Goal: Communication & Community: Answer question/provide support

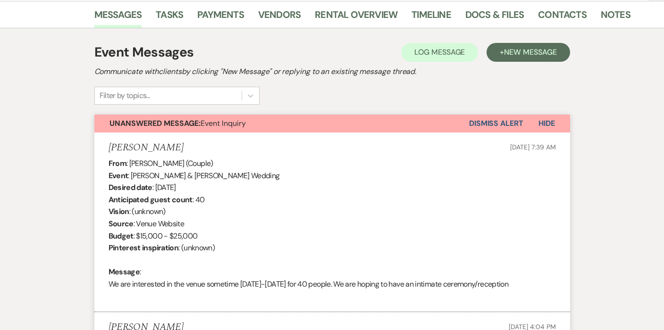
scroll to position [101, 0]
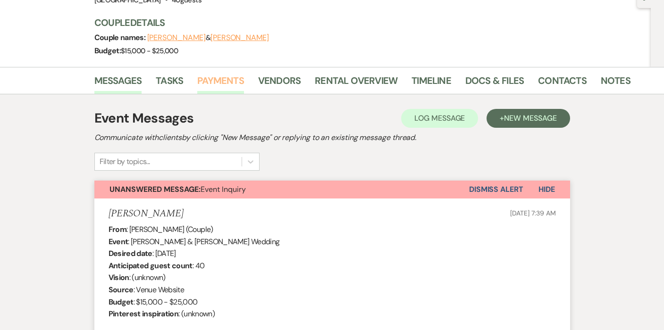
click at [219, 82] on link "Payments" at bounding box center [220, 83] width 47 height 21
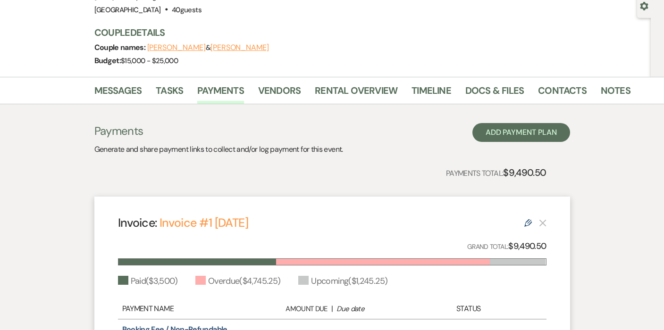
scroll to position [243, 0]
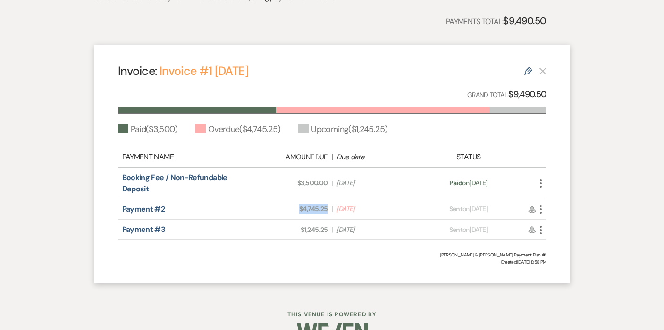
drag, startPoint x: 327, startPoint y: 209, endPoint x: 294, endPoint y: 209, distance: 33.5
click at [294, 209] on span "Amount Due: $4,745.25" at bounding box center [290, 209] width 75 height 10
copy span "$4,745.25"
click at [539, 180] on icon "More" at bounding box center [540, 183] width 11 height 11
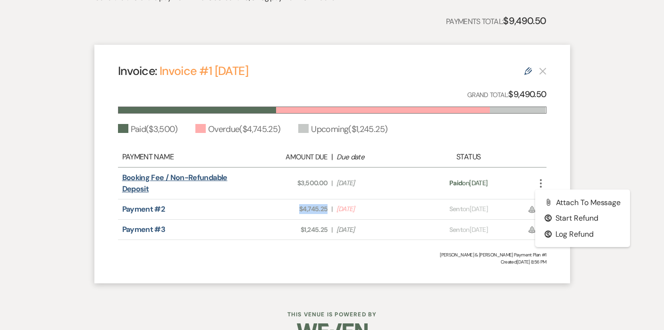
click at [203, 175] on link "Booking Fee / Non-Refundable Deposit" at bounding box center [174, 183] width 105 height 21
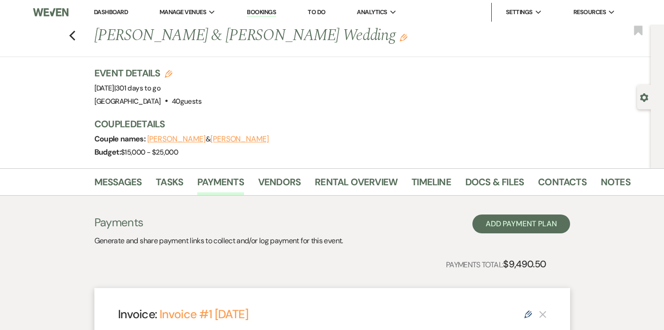
scroll to position [0, 0]
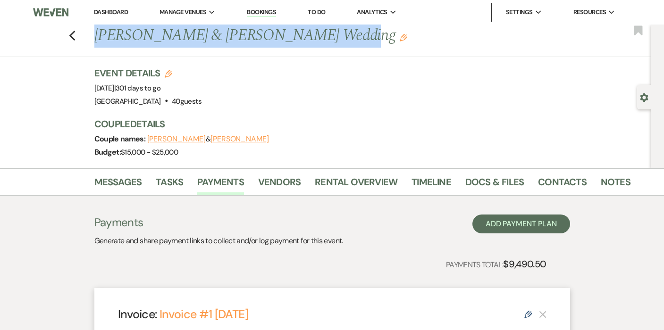
drag, startPoint x: 95, startPoint y: 34, endPoint x: 296, endPoint y: 47, distance: 201.4
click at [296, 47] on div "Previous Jake Head & Claire Benson's Wedding Edit Bookmark" at bounding box center [322, 41] width 655 height 33
copy h1 "Jake Head & Claire Benson's Wedding"
click at [555, 179] on link "Contacts" at bounding box center [562, 185] width 49 height 21
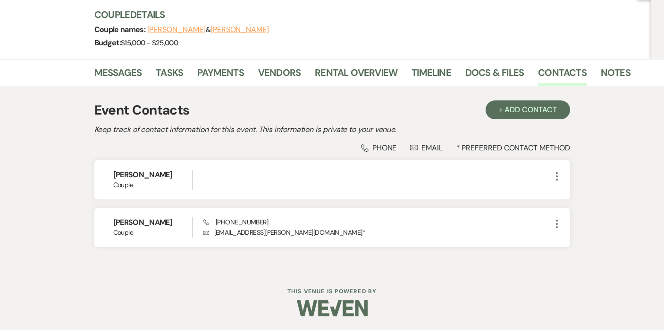
scroll to position [109, 0]
click at [485, 70] on link "Docs & Files" at bounding box center [494, 76] width 59 height 21
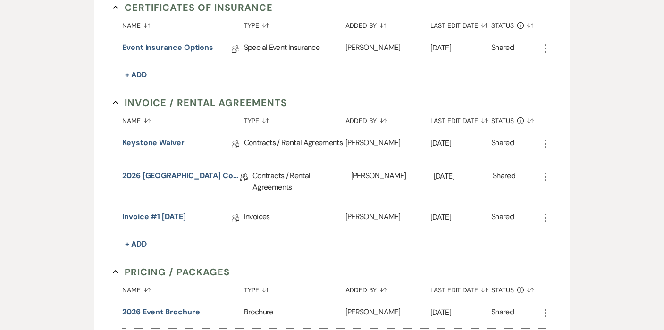
scroll to position [331, 0]
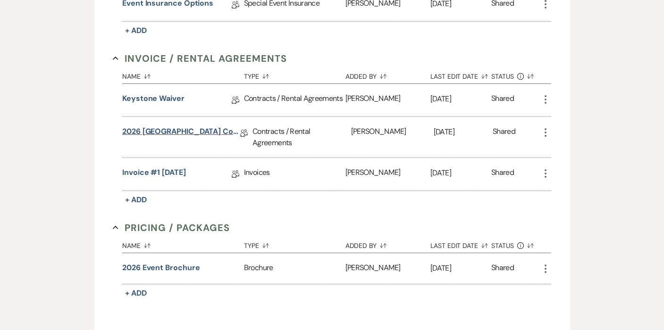
click at [185, 132] on link "2026 Gold Mountain Ranch Contract" at bounding box center [181, 133] width 118 height 15
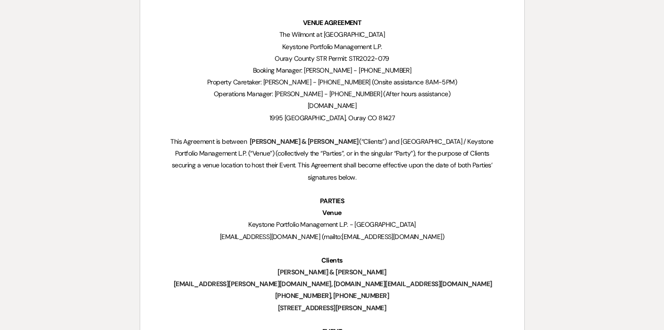
scroll to position [239, 0]
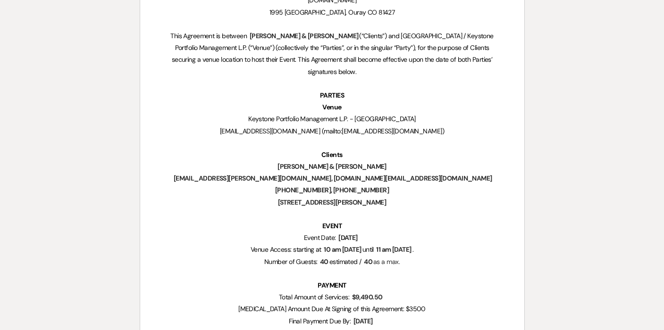
drag, startPoint x: 314, startPoint y: 248, endPoint x: 359, endPoint y: 247, distance: 44.8
click at [359, 247] on span "10 am June 11th, 2026" at bounding box center [342, 249] width 39 height 11
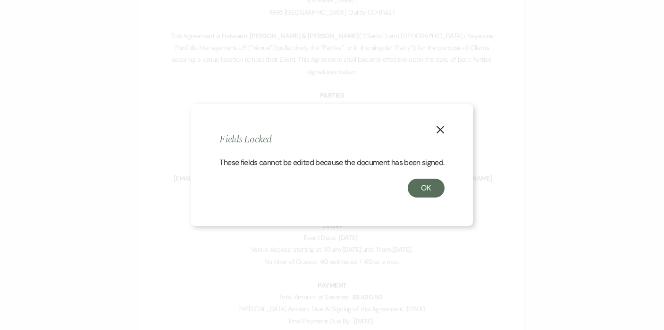
click at [442, 121] on button "X" at bounding box center [440, 129] width 14 height 17
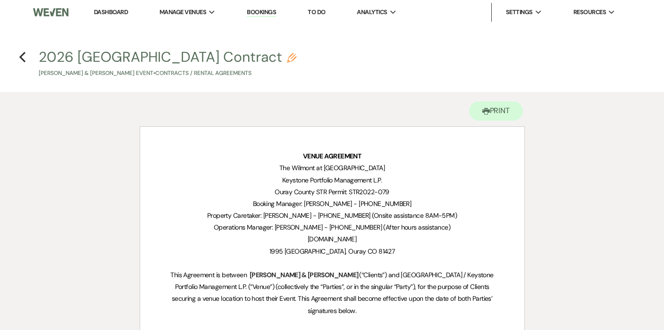
scroll to position [0, 0]
click at [22, 56] on use "button" at bounding box center [22, 57] width 6 height 10
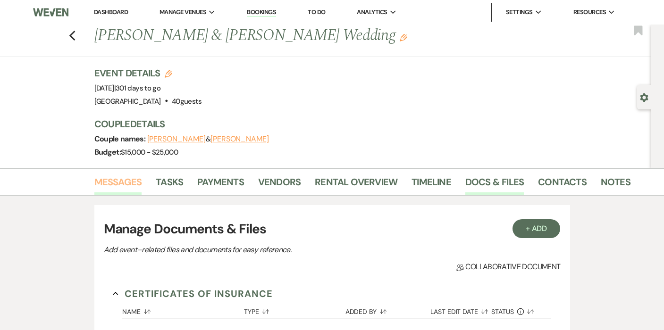
click at [114, 185] on link "Messages" at bounding box center [118, 185] width 48 height 21
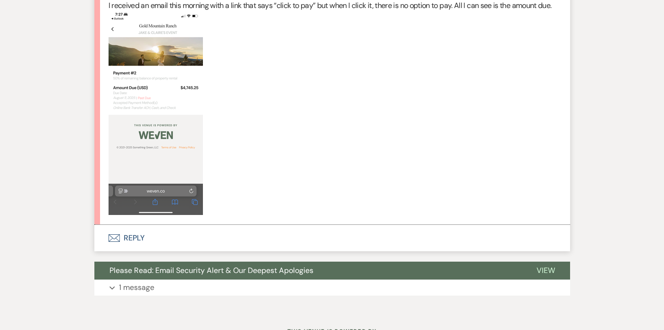
scroll to position [3903, 0]
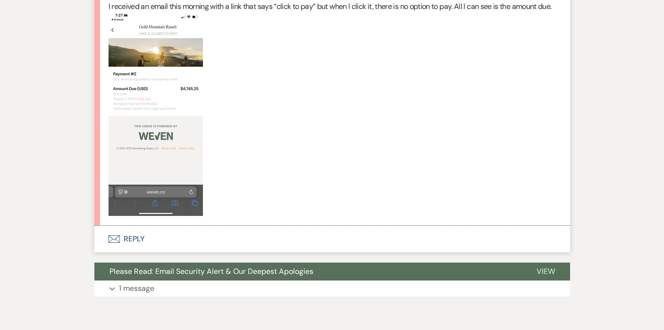
click at [119, 235] on use "button" at bounding box center [113, 239] width 11 height 8
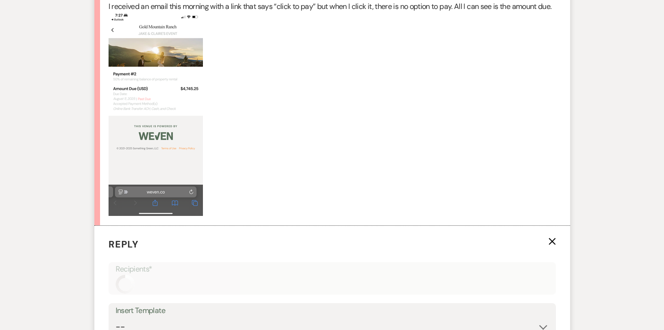
scroll to position [4063, 0]
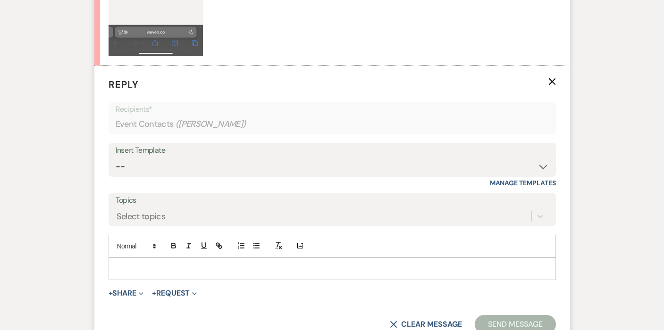
click at [142, 258] on div at bounding box center [332, 269] width 446 height 22
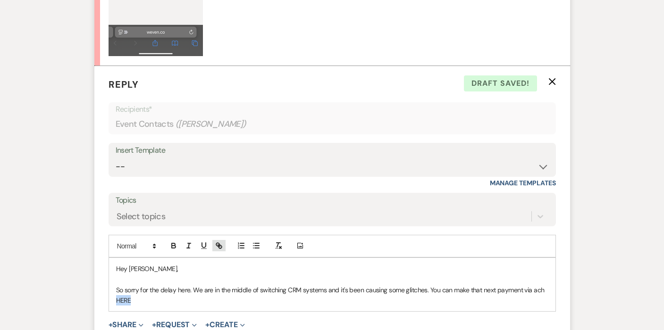
click at [218, 242] on icon "button" at bounding box center [219, 246] width 8 height 8
paste input "https://app.squareup.com/pay-invoice/invtmp:b06a0039-937e-46fc-bb97-53139b94e854"
type input "https://app.squareup.com/pay-invoice/invtmp:b06a0039-937e-46fc-bb97-53139b94e854"
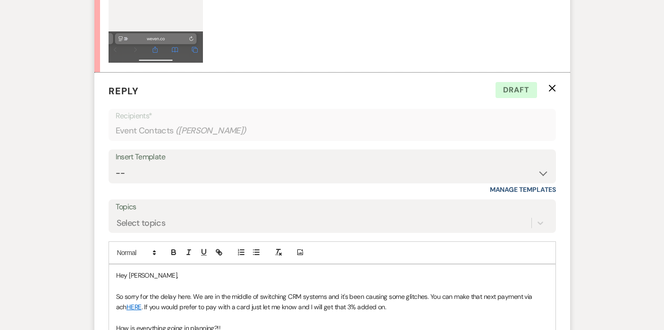
scroll to position [4096, 0]
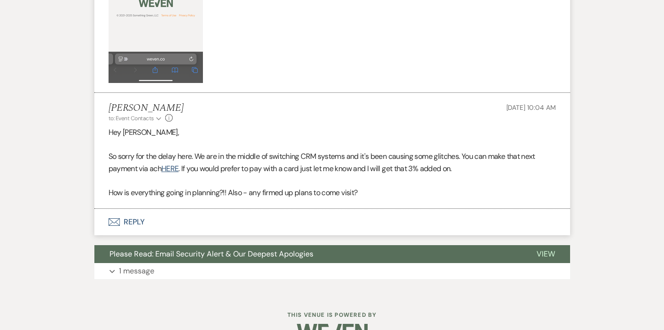
scroll to position [4017, 0]
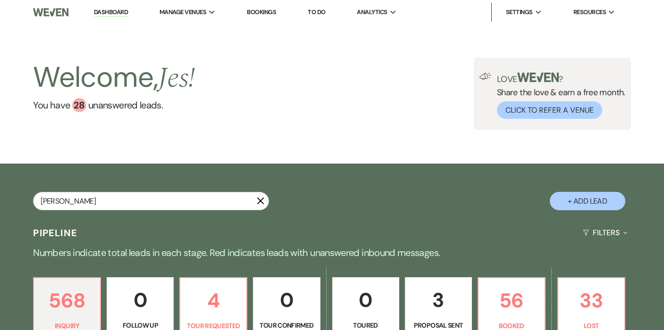
type input "telfer"
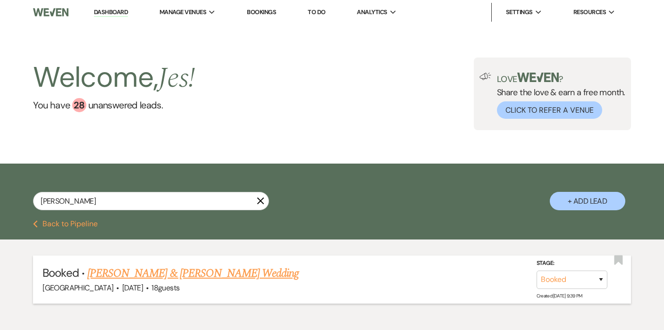
click at [140, 276] on link "Sean Boyd & Jessica Telfer's Wedding" at bounding box center [192, 273] width 211 height 17
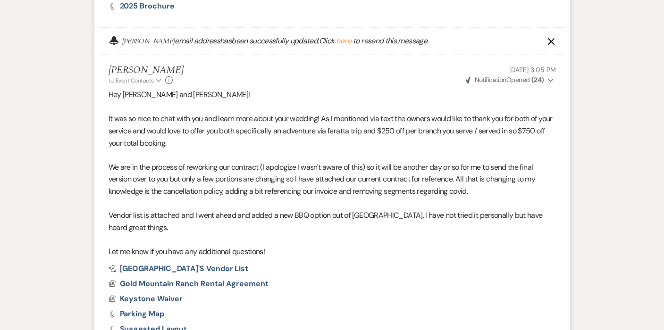
scroll to position [999, 0]
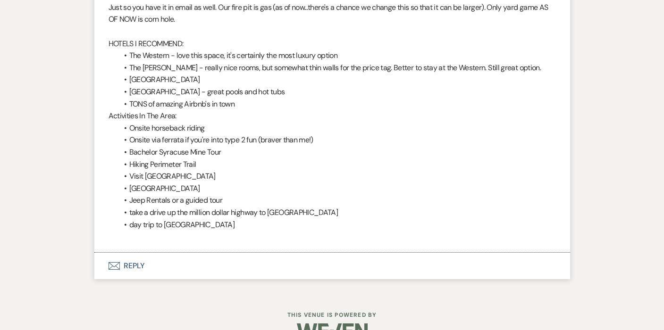
click at [127, 253] on button "Envelope Reply" at bounding box center [332, 266] width 476 height 26
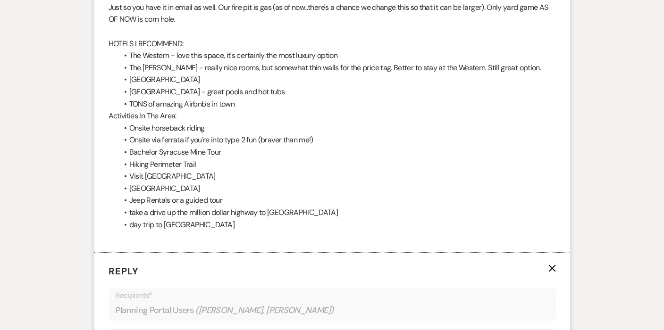
scroll to position [1773, 0]
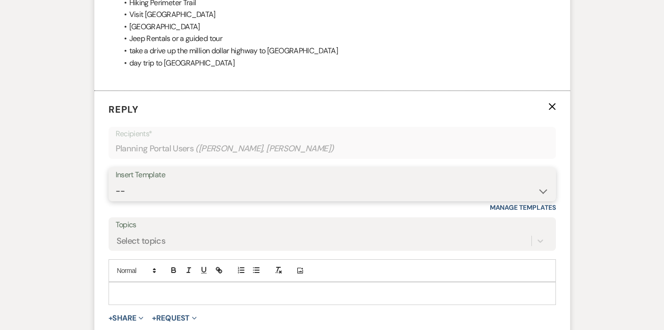
select select "6048"
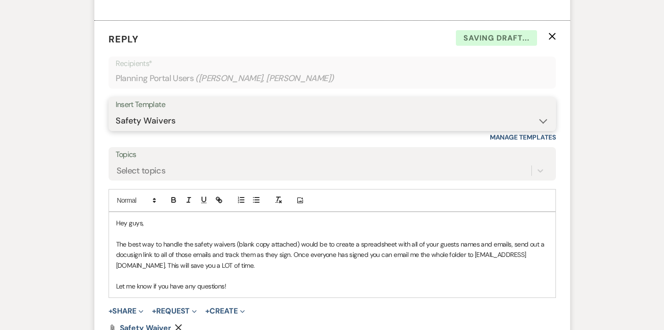
scroll to position [1901, 0]
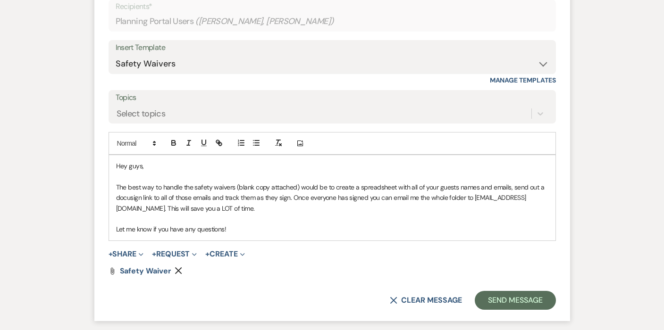
click at [455, 182] on p "The best way to handle the safety waivers (blank copy attached) would be to cre…" at bounding box center [332, 198] width 432 height 32
drag, startPoint x: 116, startPoint y: 161, endPoint x: 312, endPoint y: 186, distance: 197.4
click at [312, 186] on p "The best way to handle the safety waivers (blank copy attached) would be to cre…" at bounding box center [332, 198] width 432 height 32
copy p "The best way to handle the safety waivers (blank copy attached) would be to cre…"
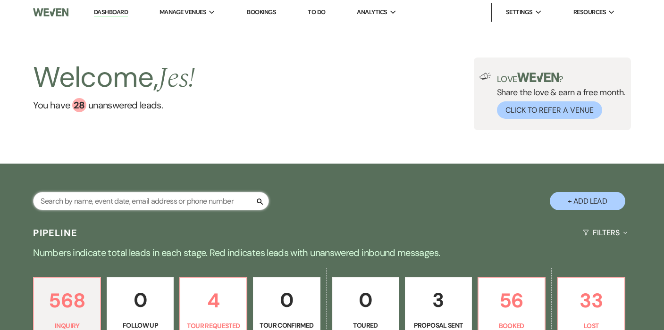
click at [136, 195] on input "text" at bounding box center [151, 201] width 236 height 18
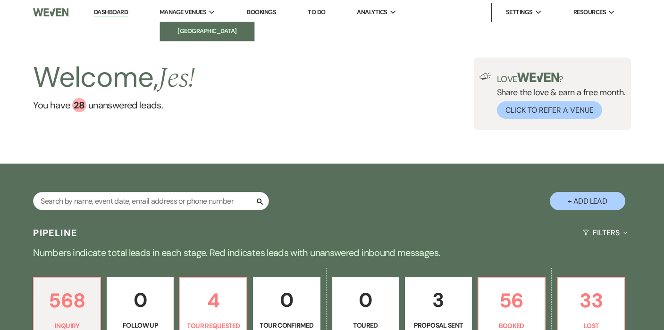
click at [201, 32] on li "[GEOGRAPHIC_DATA]" at bounding box center [207, 30] width 85 height 9
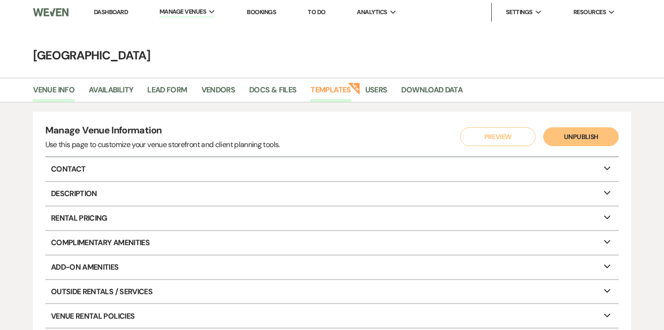
click at [338, 89] on link "Templates" at bounding box center [330, 93] width 40 height 18
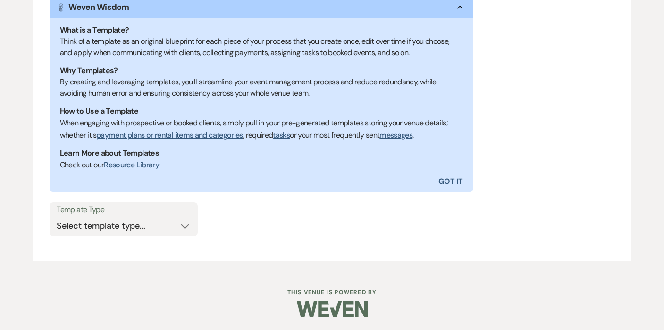
scroll to position [176, 0]
select select "Message Templates"
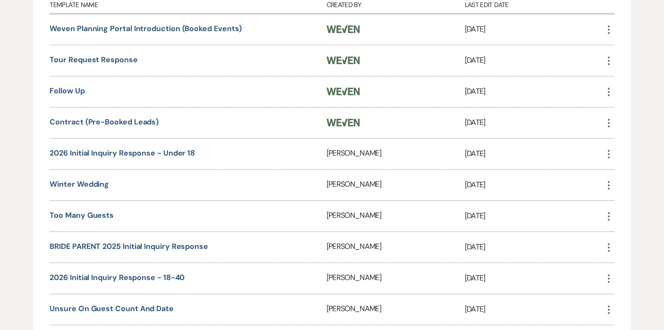
scroll to position [493, 0]
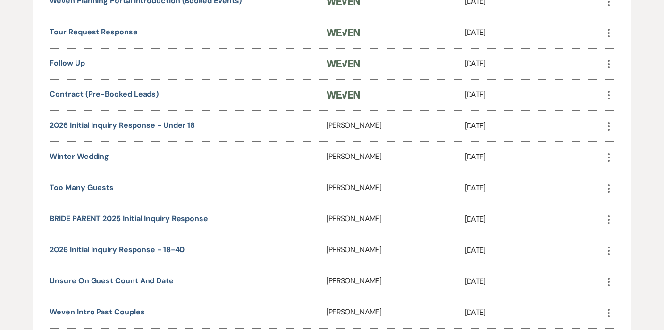
click at [111, 279] on link "Unsure on guest count and date" at bounding box center [112, 281] width 124 height 10
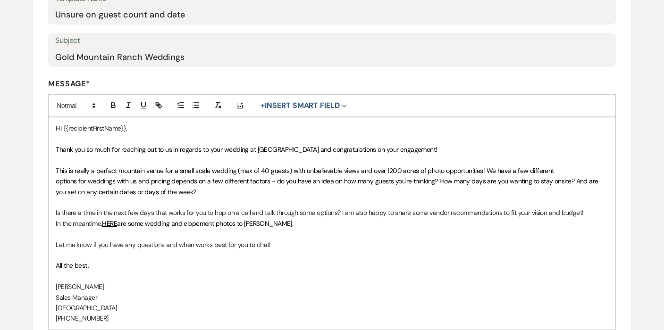
scroll to position [215, 0]
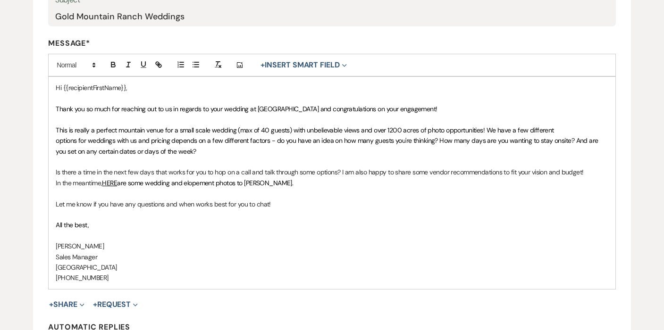
drag, startPoint x: 99, startPoint y: 224, endPoint x: 32, endPoint y: 86, distance: 153.2
click at [32, 86] on div "Edit Message Template This template was created on [DATE] * Required Template N…" at bounding box center [332, 133] width 664 height 534
copy div "Hi {{recipientFirstName}}, Thank you so much for reaching out to us in regards …"
click at [102, 179] on link "HERE" at bounding box center [109, 183] width 15 height 8
click at [120, 199] on link at bounding box center [109, 199] width 21 height 7
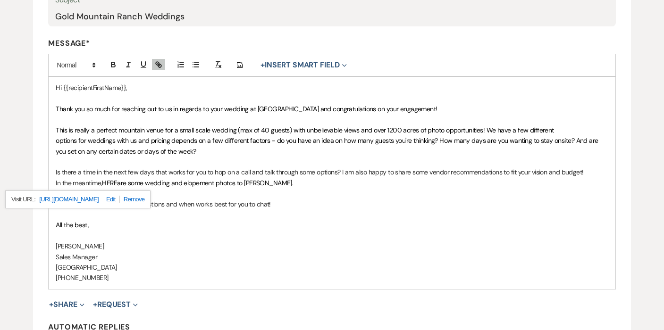
type input "https://drive.google.com/drive/folders/1sIIO8IyAyE4yQt5SBWzRWC-ukoPrQeqd?usp=sh…"
click at [115, 199] on input "https://drive.google.com/drive/folders/1sIIO8IyAyE4yQt5SBWzRWC-ukoPrQeqd?usp=sh…" at bounding box center [103, 199] width 80 height 12
click at [156, 199] on link at bounding box center [153, 199] width 20 height 7
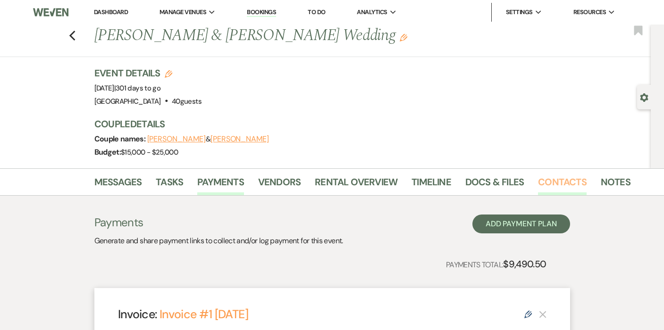
click at [566, 185] on link "Contacts" at bounding box center [562, 185] width 49 height 21
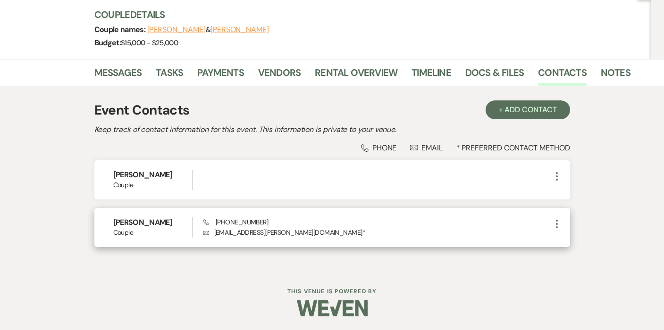
scroll to position [109, 0]
drag, startPoint x: 301, startPoint y: 233, endPoint x: 213, endPoint y: 234, distance: 87.3
click at [213, 234] on p "Envelope clarinda.benson@outlook.com *" at bounding box center [377, 233] width 348 height 10
copy p "clarinda.benson@outlook.com"
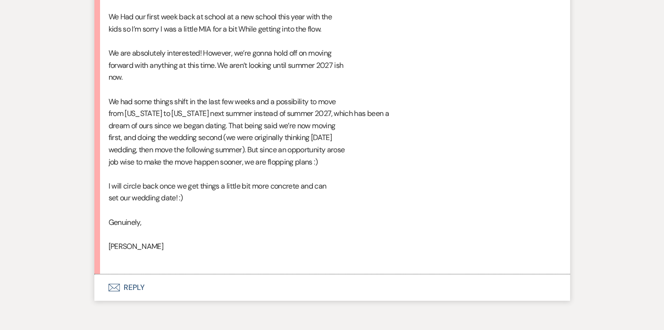
scroll to position [3029, 0]
click at [124, 275] on button "Envelope Reply" at bounding box center [332, 288] width 476 height 26
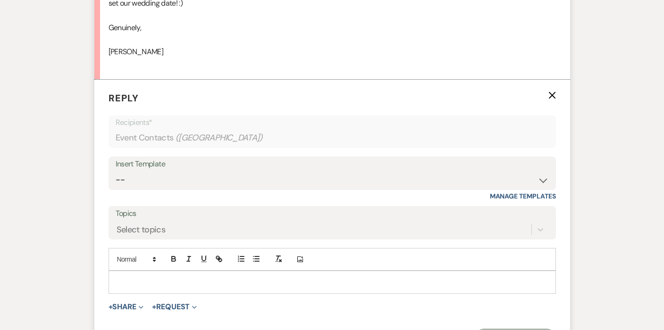
scroll to position [3225, 0]
click at [164, 276] on p at bounding box center [332, 281] width 432 height 10
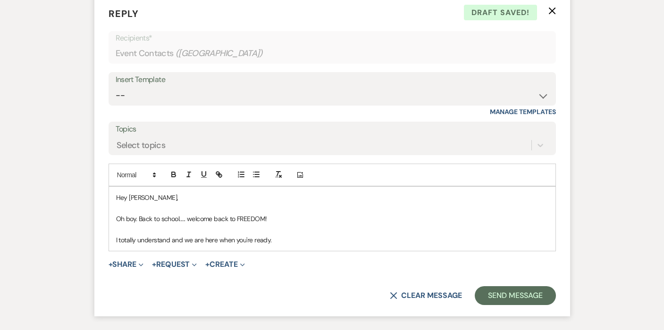
scroll to position [3333, 0]
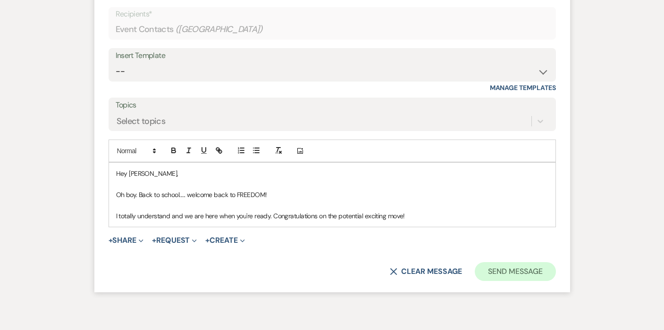
click at [518, 262] on button "Send Message" at bounding box center [515, 271] width 81 height 19
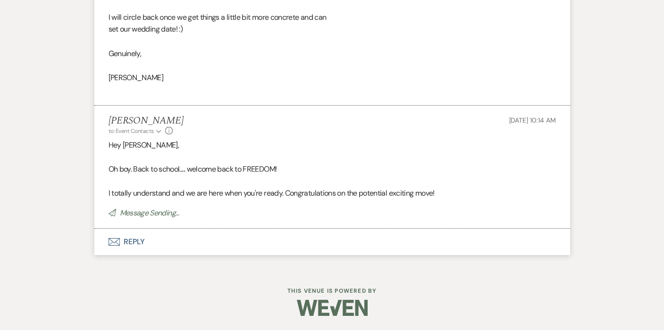
scroll to position [3150, 0]
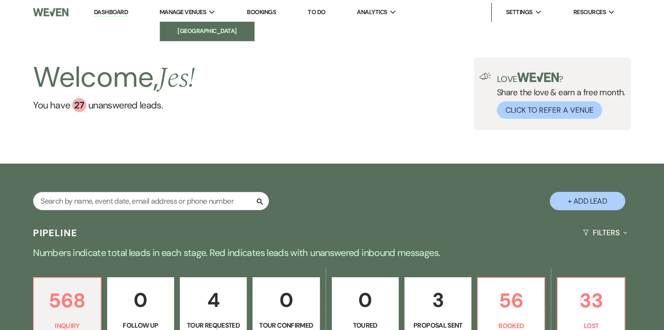
click at [191, 29] on li "[GEOGRAPHIC_DATA]" at bounding box center [207, 30] width 85 height 9
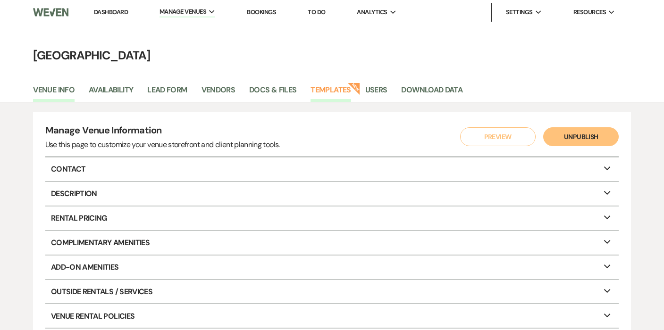
click at [322, 90] on link "Templates" at bounding box center [330, 93] width 40 height 18
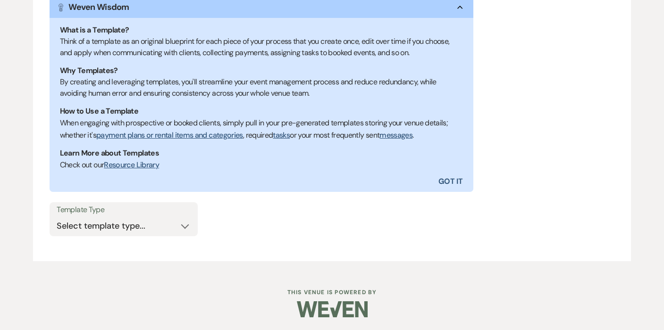
scroll to position [176, 0]
select select "Message Templates"
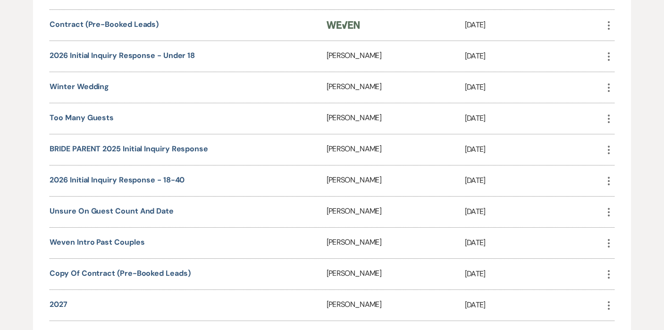
scroll to position [663, 0]
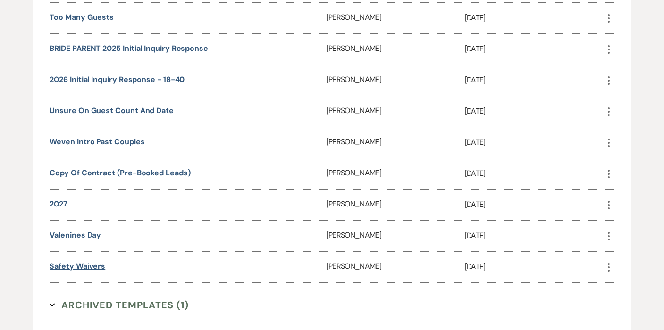
click at [88, 262] on link "Safety Waivers" at bounding box center [78, 266] width 56 height 10
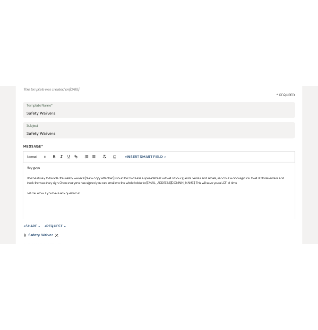
scroll to position [176, 0]
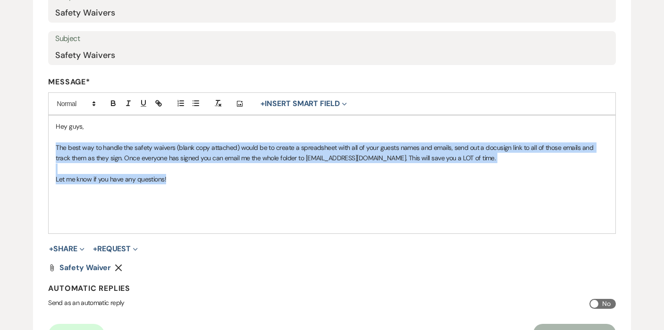
drag, startPoint x: 56, startPoint y: 146, endPoint x: 184, endPoint y: 177, distance: 132.0
click at [184, 177] on div "Hey guys, The best way to handle the safety waivers (blank copy attached) would…" at bounding box center [332, 175] width 566 height 118
copy div "The best way to handle the safety waivers (blank copy attached) would be to cre…"
